Goal: Task Accomplishment & Management: Use online tool/utility

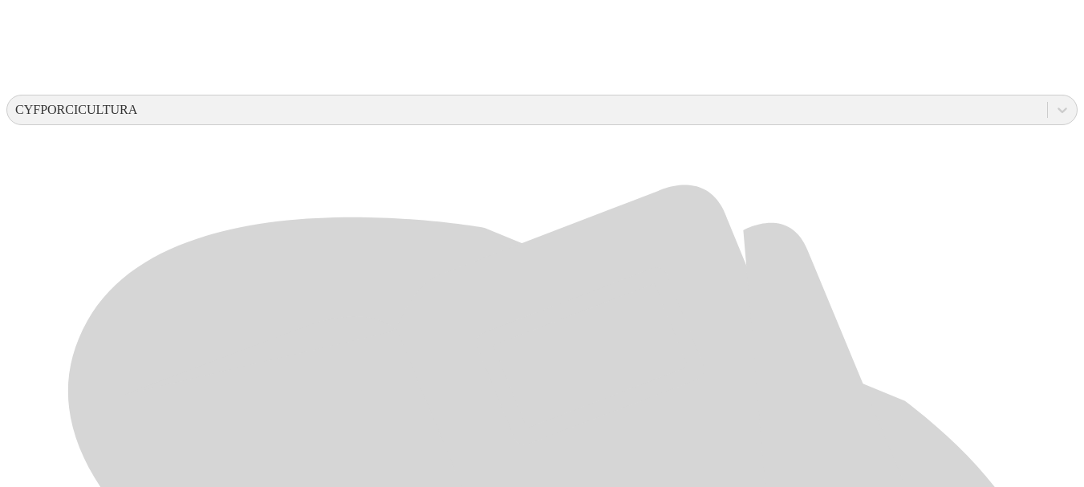
scroll to position [559, 0]
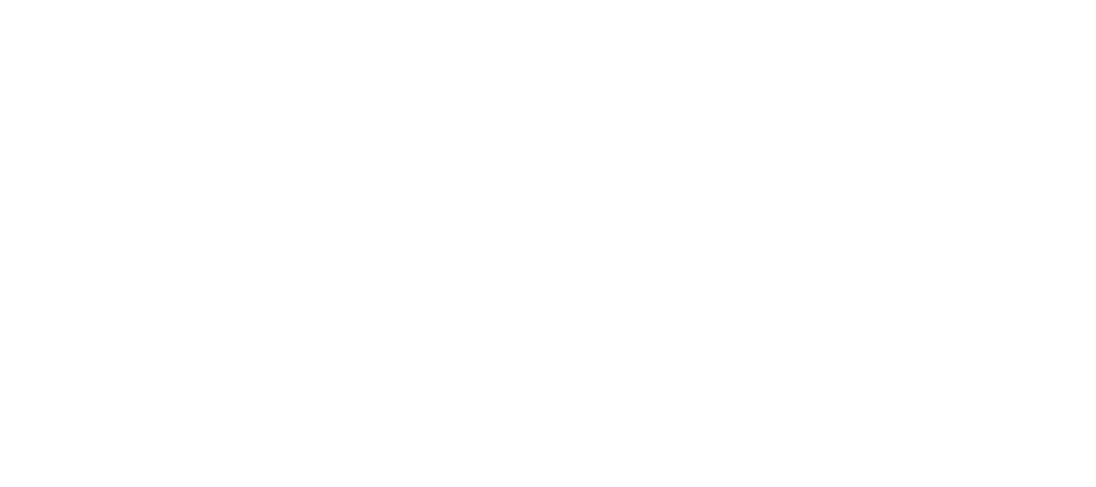
drag, startPoint x: 758, startPoint y: 249, endPoint x: 632, endPoint y: 253, distance: 126.0
type input "AGOSTO 2025"
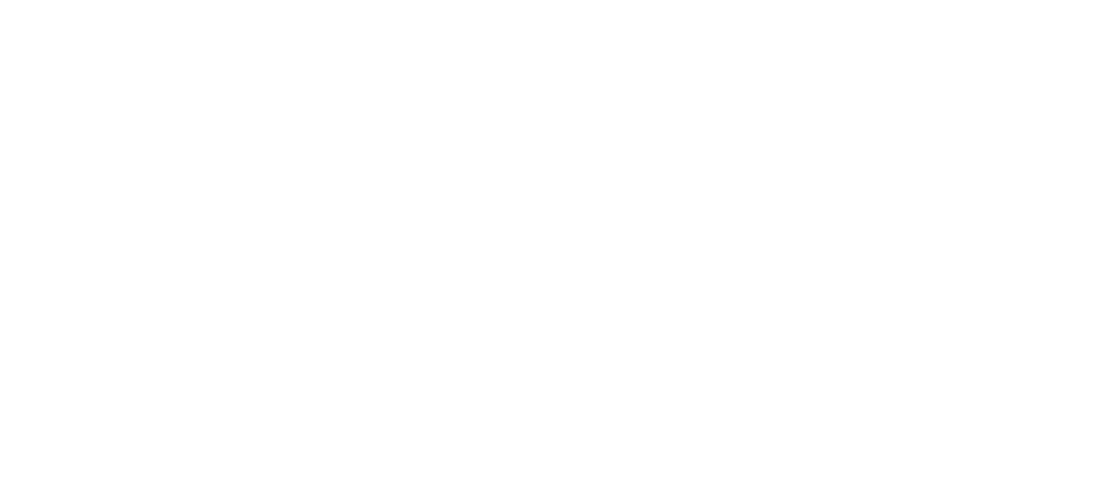
paste input "AGOSTO 2025"
type input "AGOSTO 2025"
paste input "AGOSTO 2025"
type input "AGOSTO 2025"
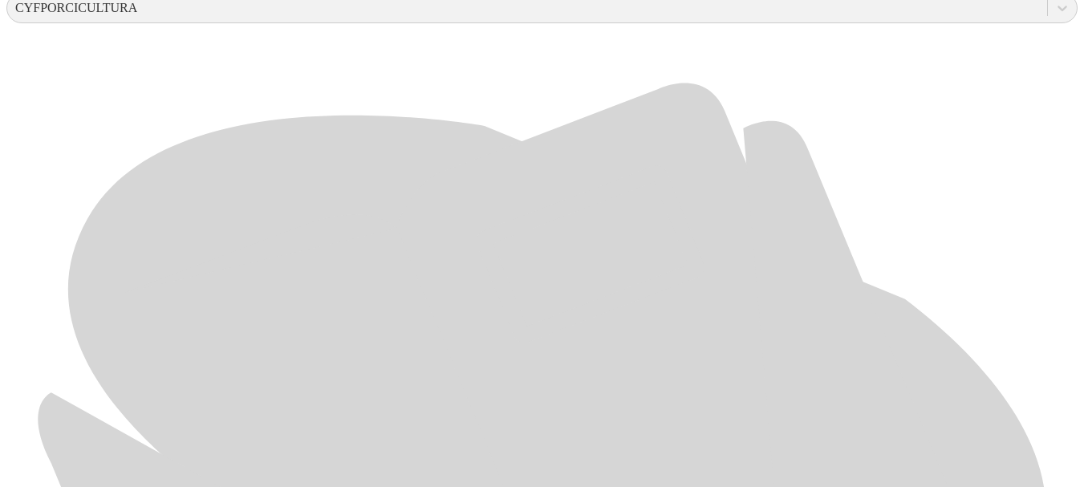
scroll to position [660, 0]
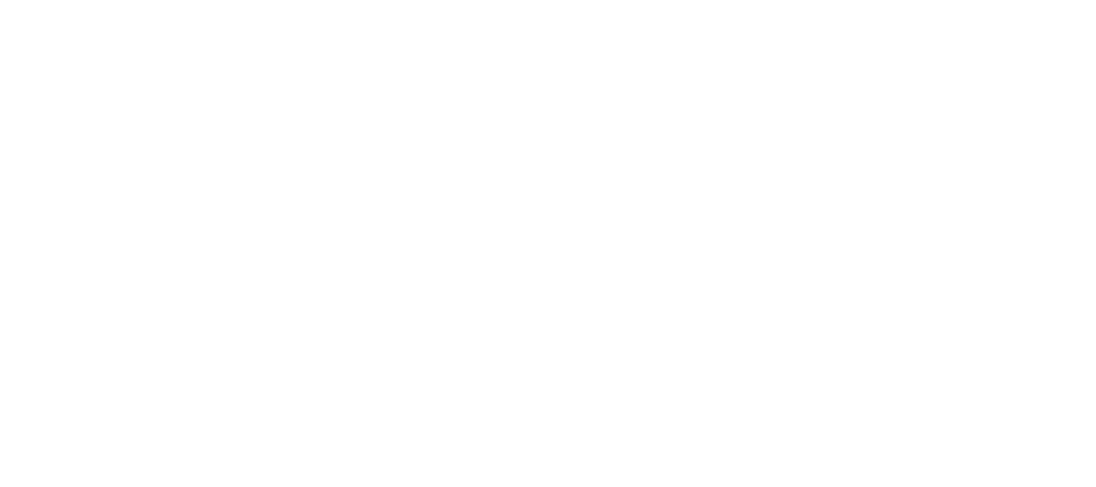
type input "AGOSTO 2025"
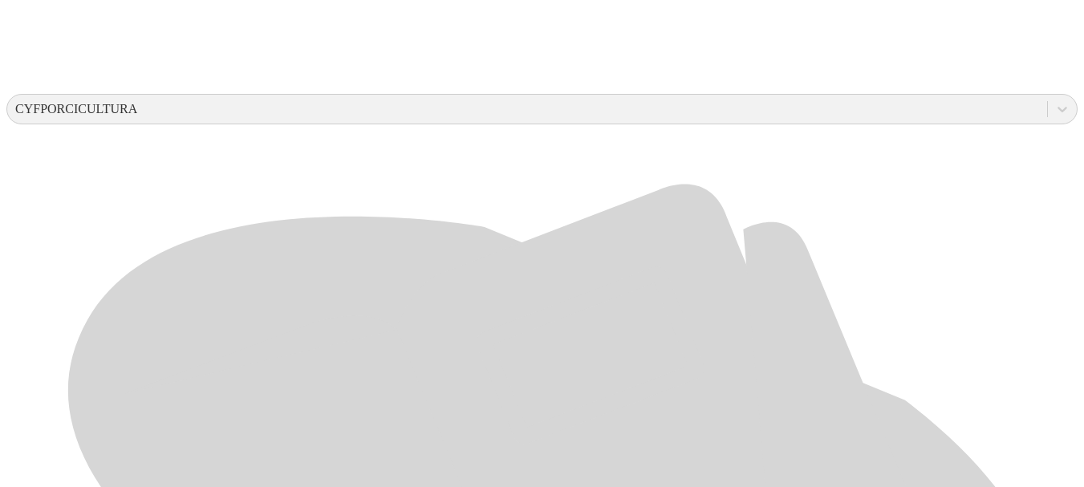
scroll to position [558, 0]
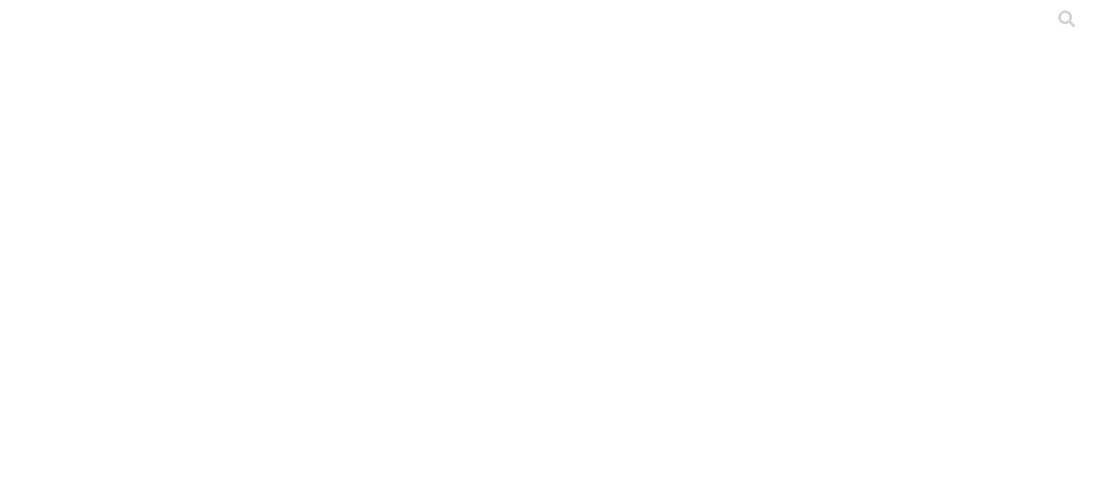
paste input "AGOSTO 2025"
type input "AGOSTO 2025"
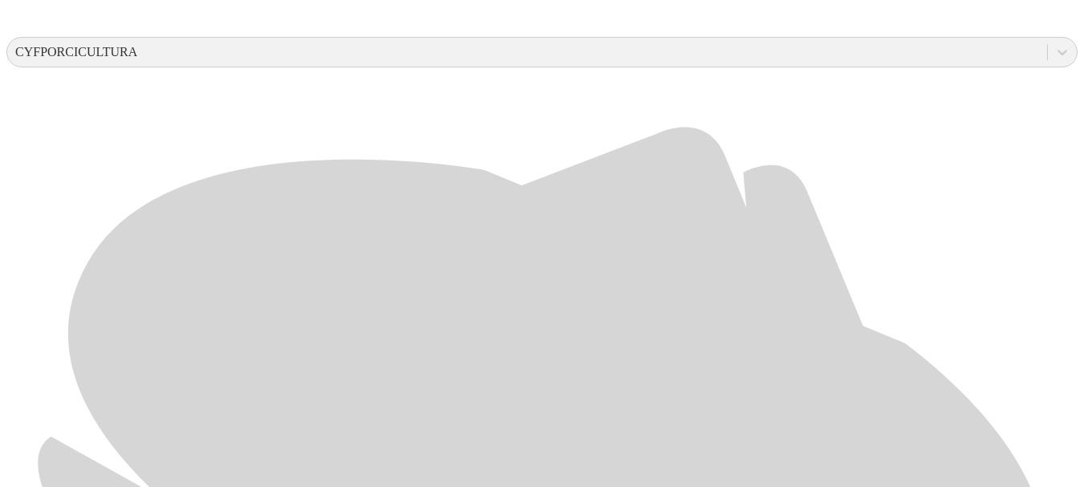
scroll to position [634, 0]
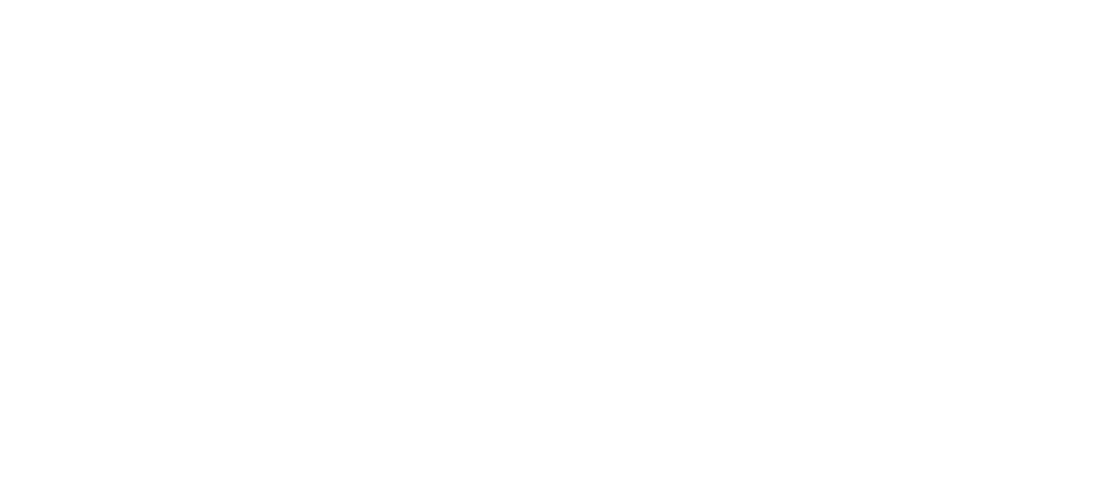
drag, startPoint x: 772, startPoint y: 251, endPoint x: 624, endPoint y: 252, distance: 148.4
type input "AGOSTO 2025"
paste input "AGOSTO 2025"
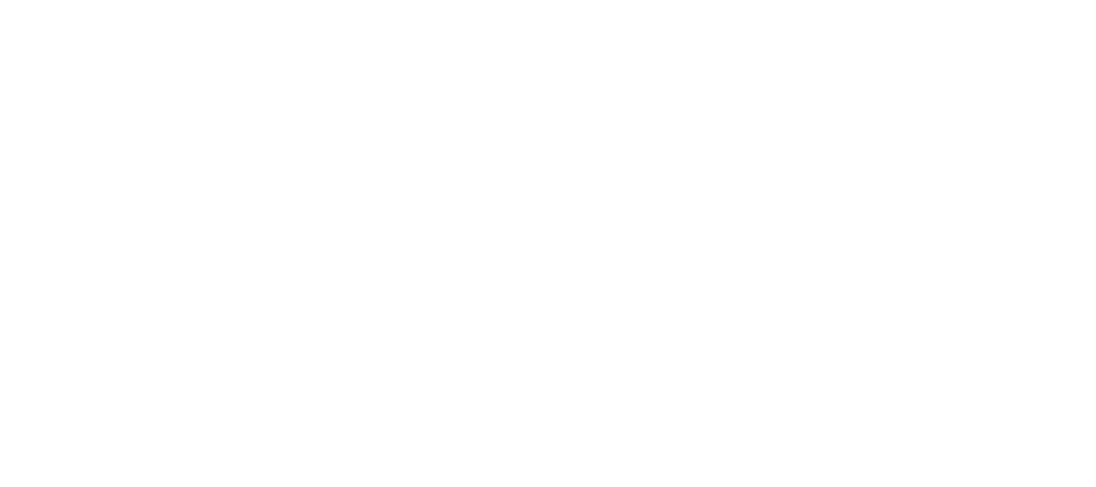
type input "AGOSTO 2025"
paste input "AGOSTO 2025"
type input "AGOSTO 2025"
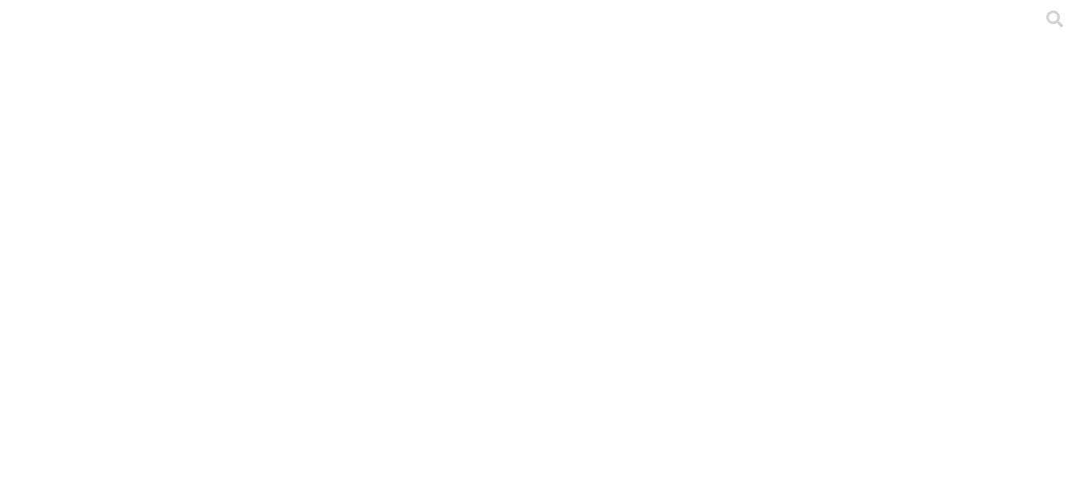
scroll to position [59, 0]
drag, startPoint x: 184, startPoint y: 306, endPoint x: 893, endPoint y: 350, distance: 711.2
drag, startPoint x: 893, startPoint y: 350, endPoint x: 1027, endPoint y: 359, distance: 133.5
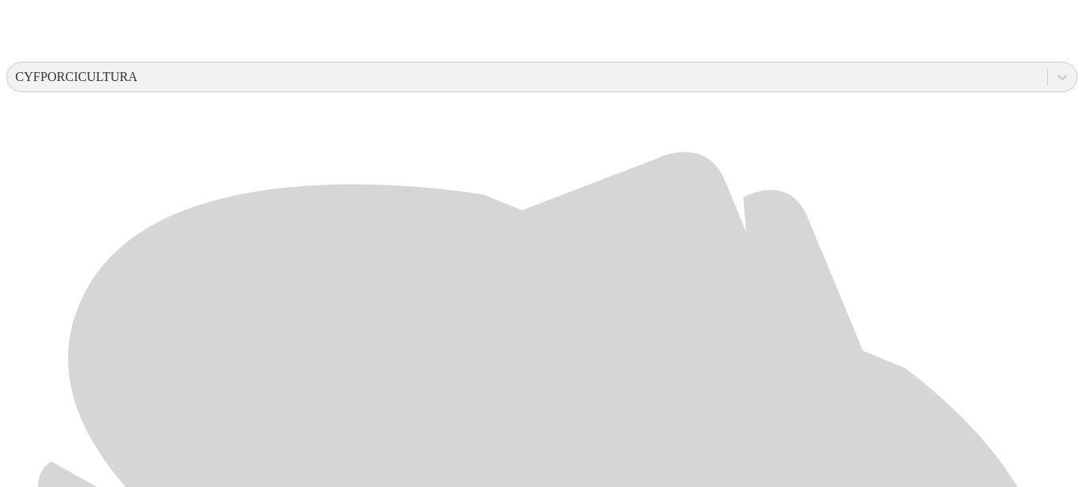
scroll to position [590, 0]
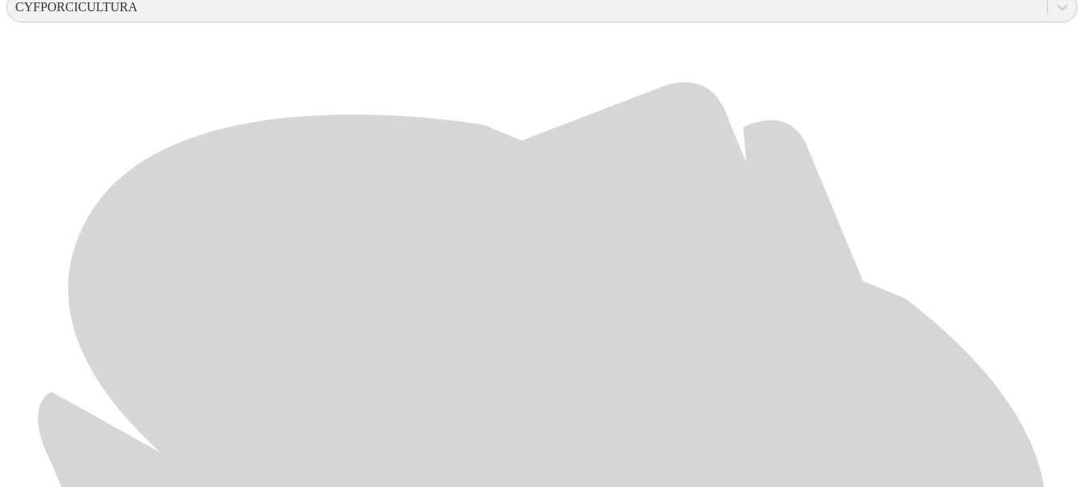
scroll to position [661, 0]
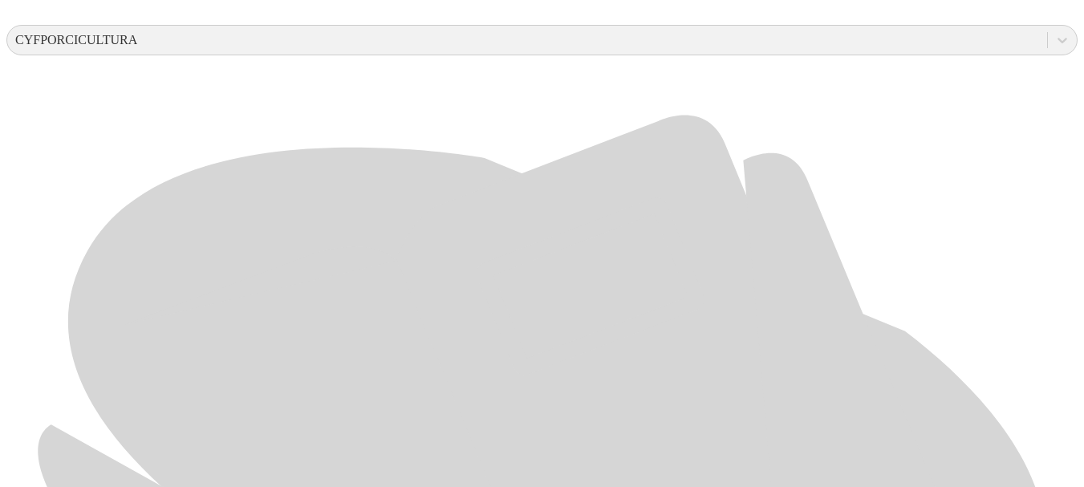
scroll to position [627, 0]
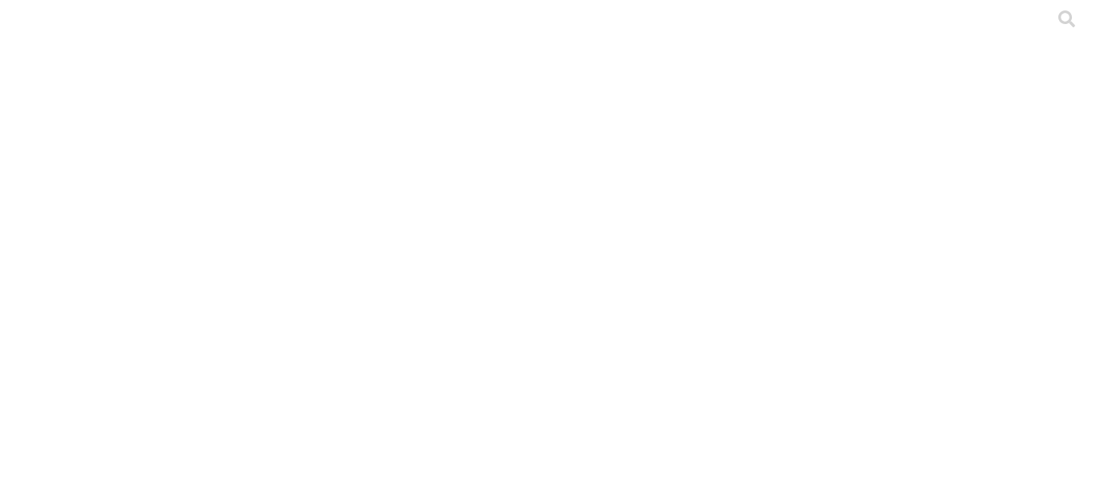
drag, startPoint x: 832, startPoint y: 298, endPoint x: 1023, endPoint y: 318, distance: 192.0
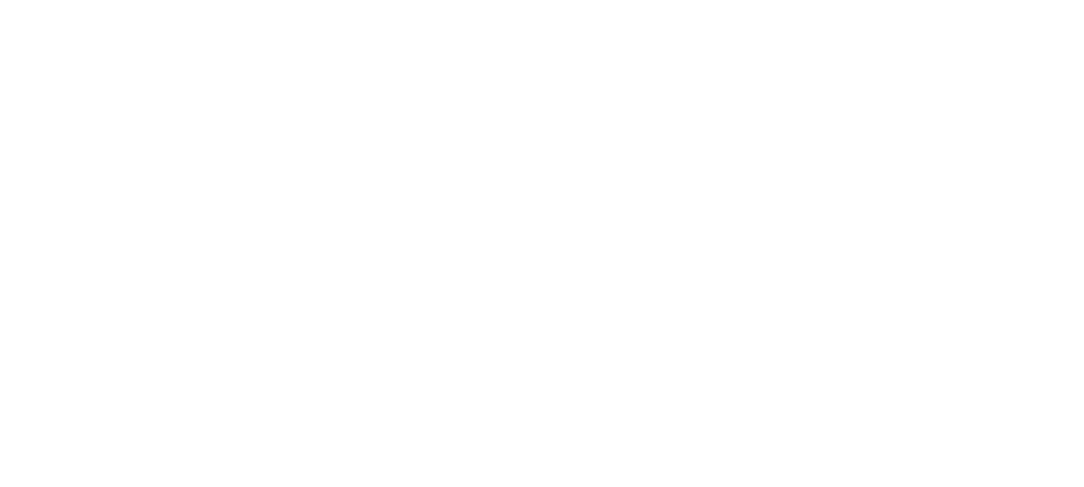
drag, startPoint x: 885, startPoint y: 360, endPoint x: 978, endPoint y: 378, distance: 94.7
